Goal: Task Accomplishment & Management: Manage account settings

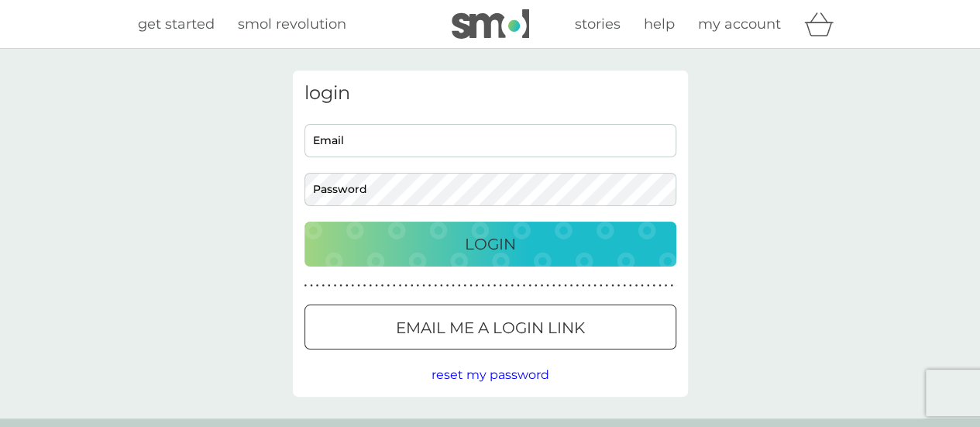
type input "[EMAIL_ADDRESS][DOMAIN_NAME]"
click at [437, 236] on div "Login" at bounding box center [490, 244] width 341 height 25
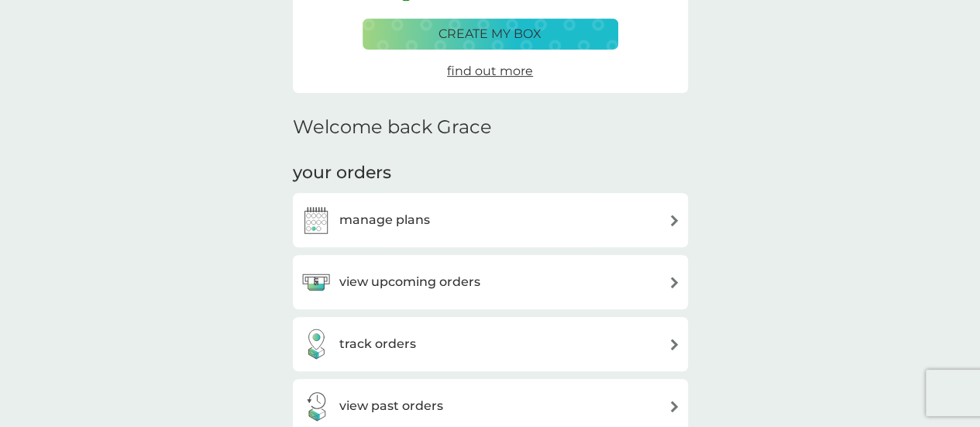
scroll to position [310, 0]
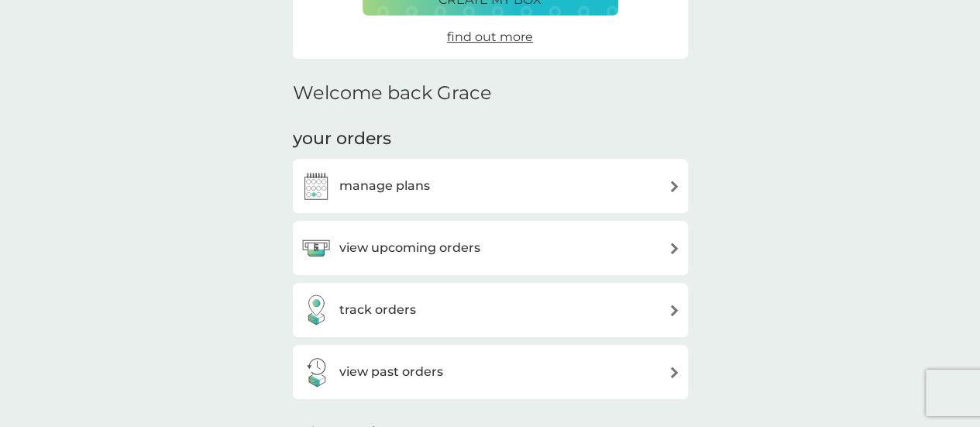
click at [395, 195] on h3 "manage plans" at bounding box center [384, 186] width 91 height 20
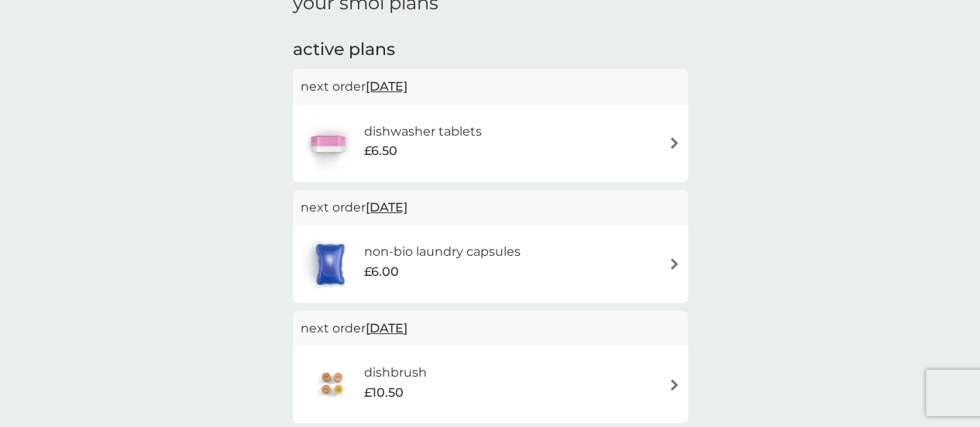
scroll to position [310, 0]
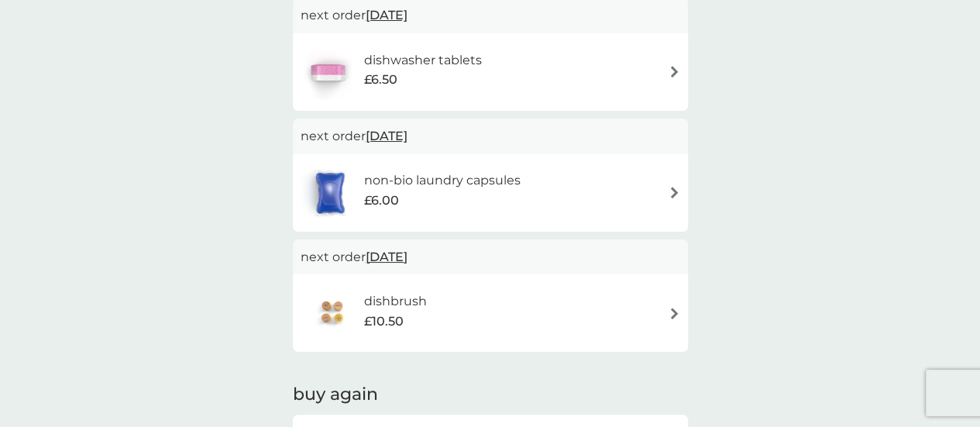
click at [408, 136] on span "6 Oct 2025" at bounding box center [387, 136] width 42 height 30
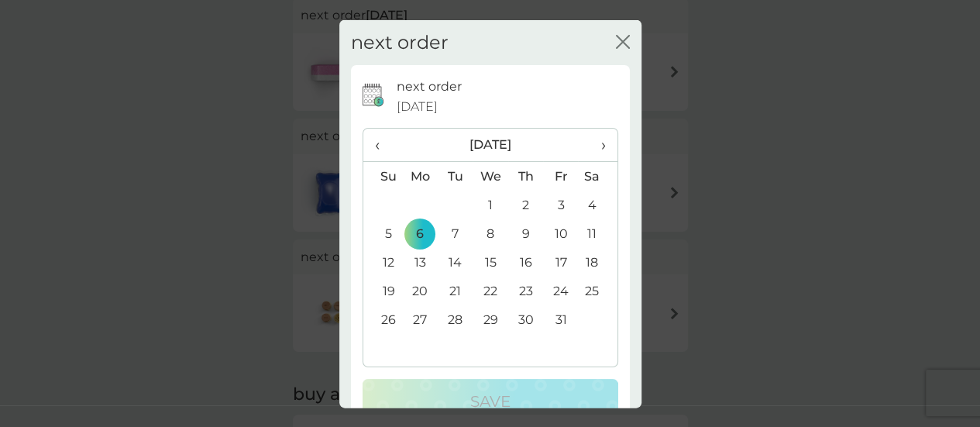
click at [490, 193] on td "1" at bounding box center [491, 205] width 36 height 29
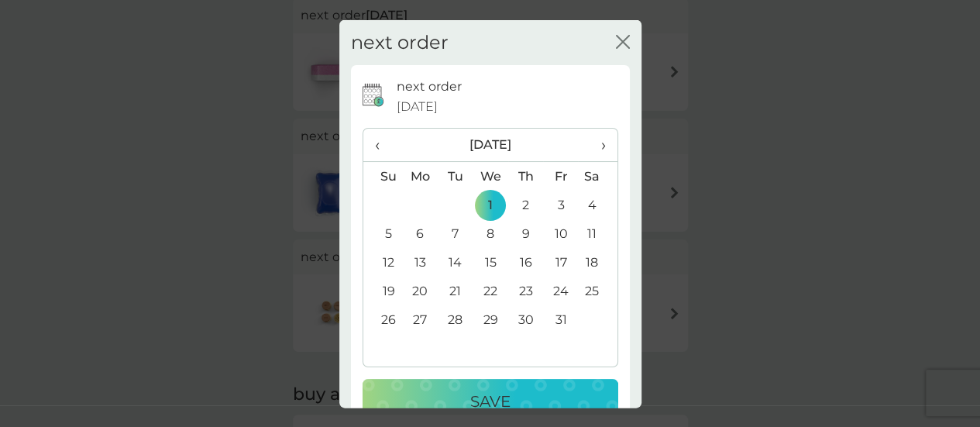
click at [496, 396] on p "Save" at bounding box center [490, 401] width 40 height 25
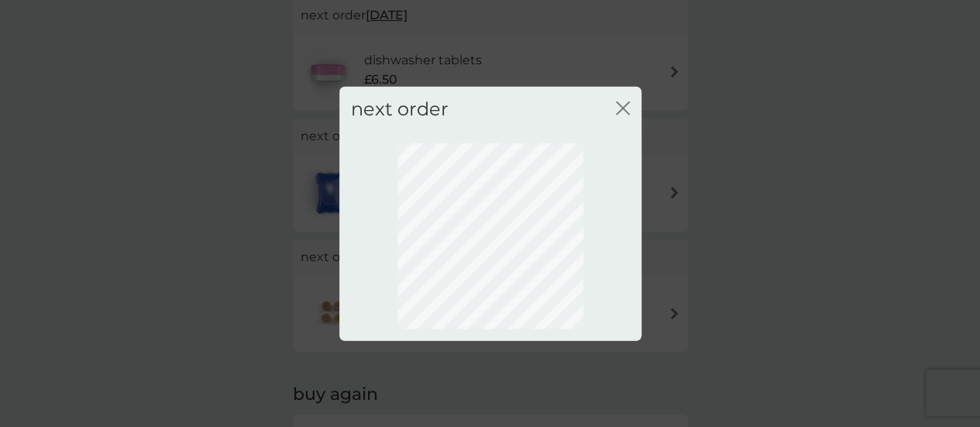
scroll to position [222, 0]
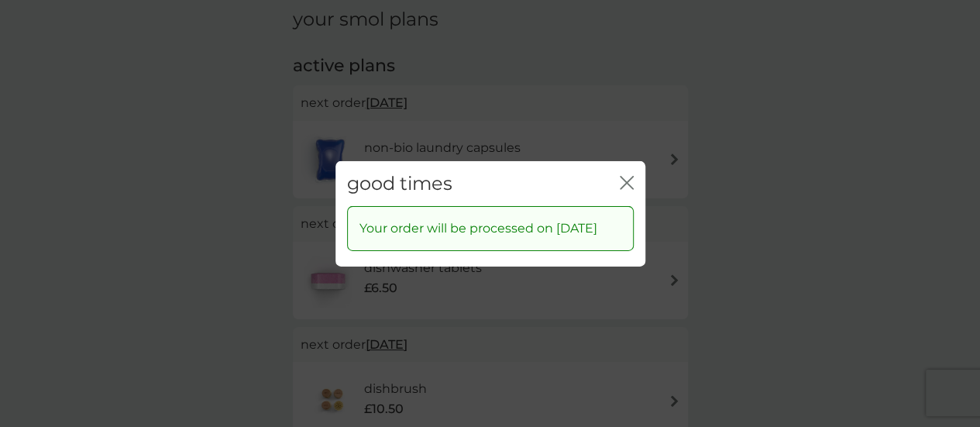
click at [632, 181] on icon "close" at bounding box center [627, 182] width 14 height 14
